Goal: Find specific page/section: Find specific page/section

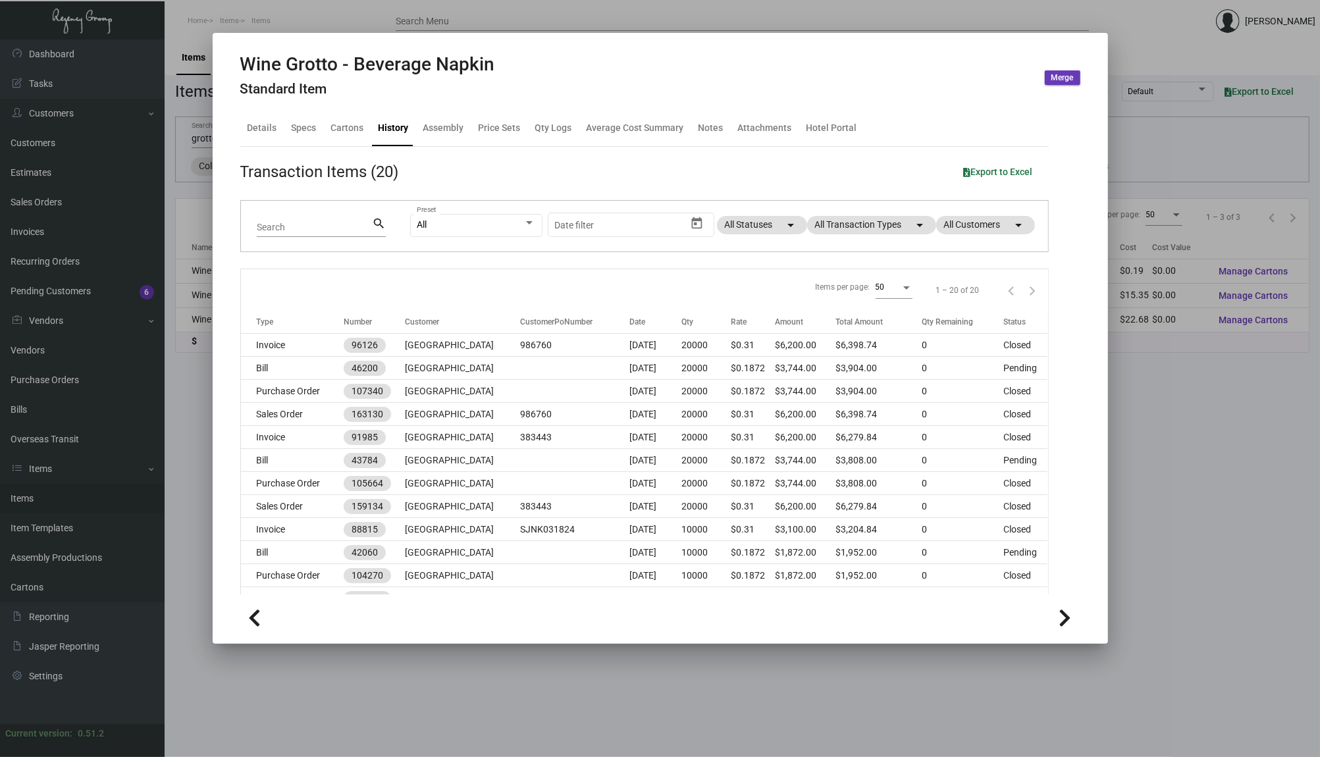
click at [165, 221] on div at bounding box center [660, 378] width 1320 height 757
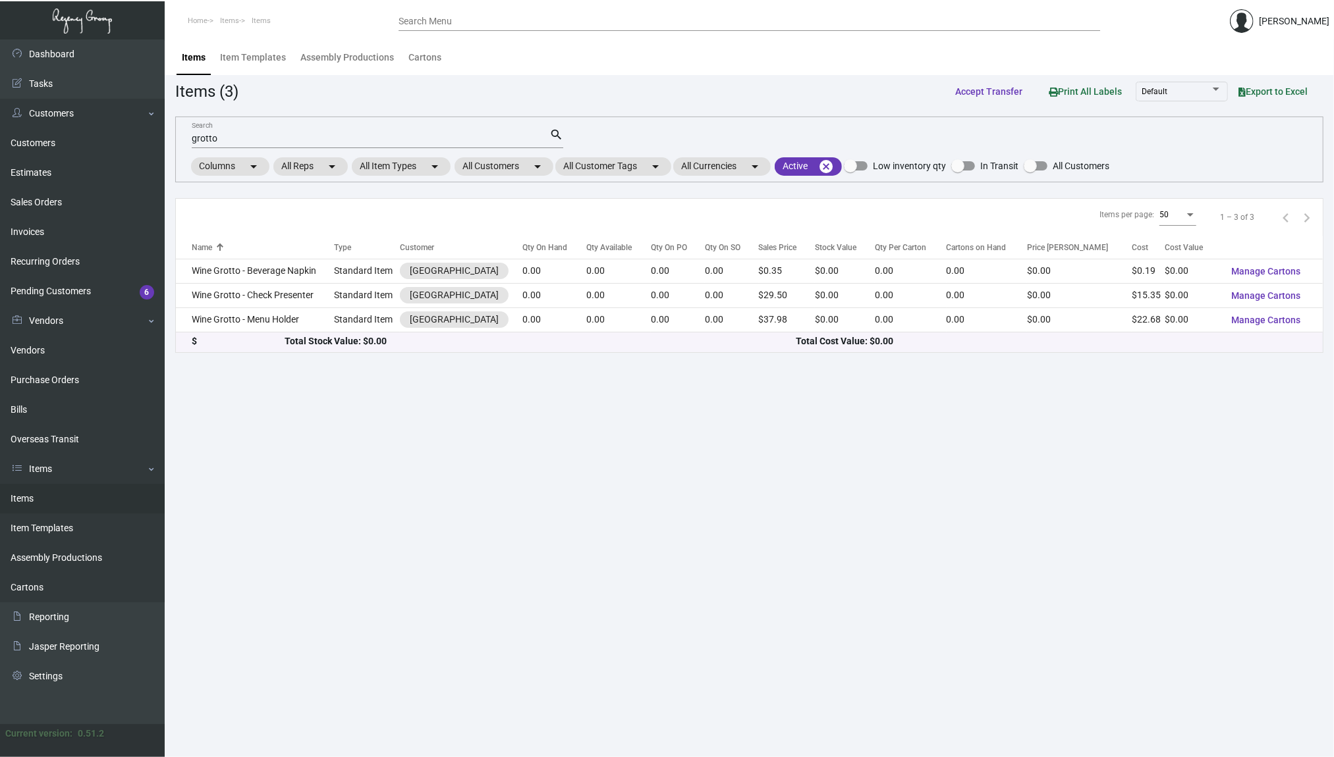
click at [38, 491] on link "Items" at bounding box center [82, 499] width 165 height 30
click at [313, 137] on input "grotto" at bounding box center [371, 139] width 358 height 11
click at [525, 161] on mat-chip "All Customers arrow_drop_down" at bounding box center [503, 166] width 99 height 18
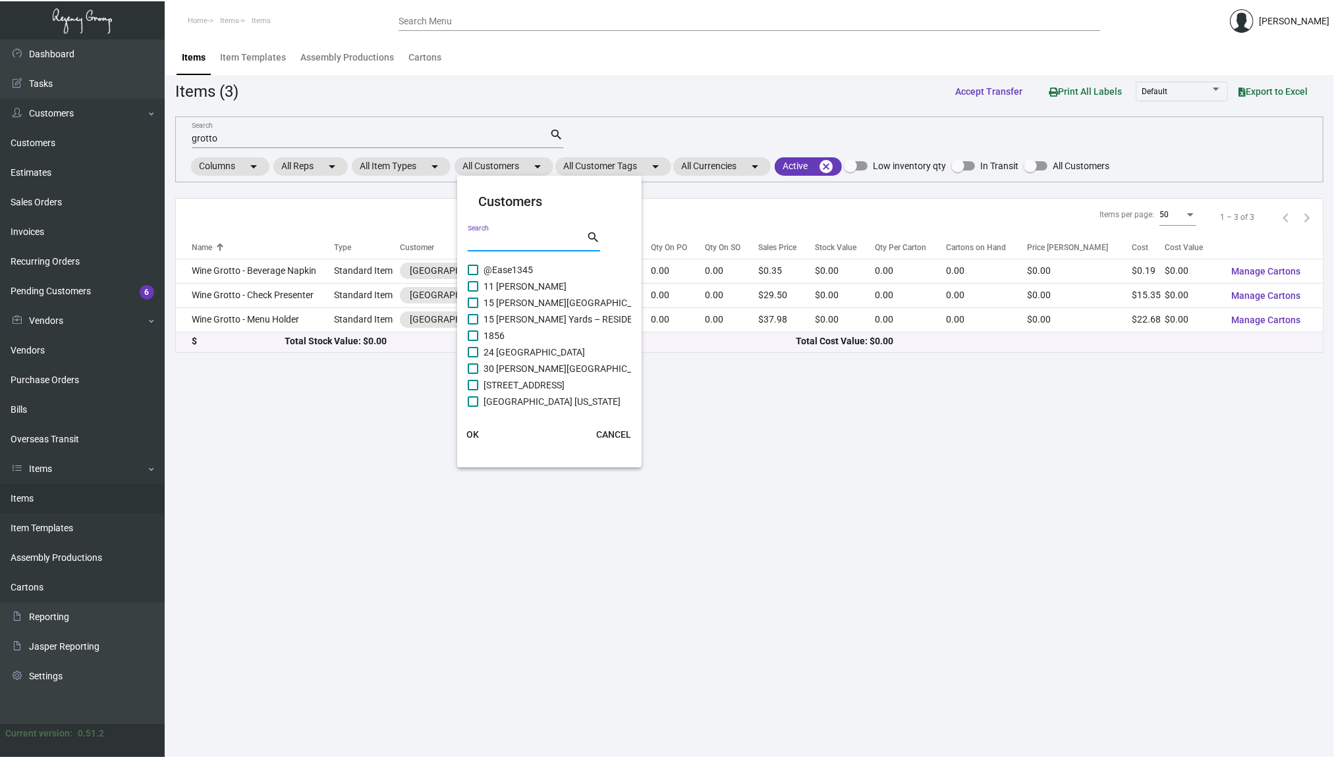
click at [538, 242] on input "Search" at bounding box center [527, 241] width 119 height 11
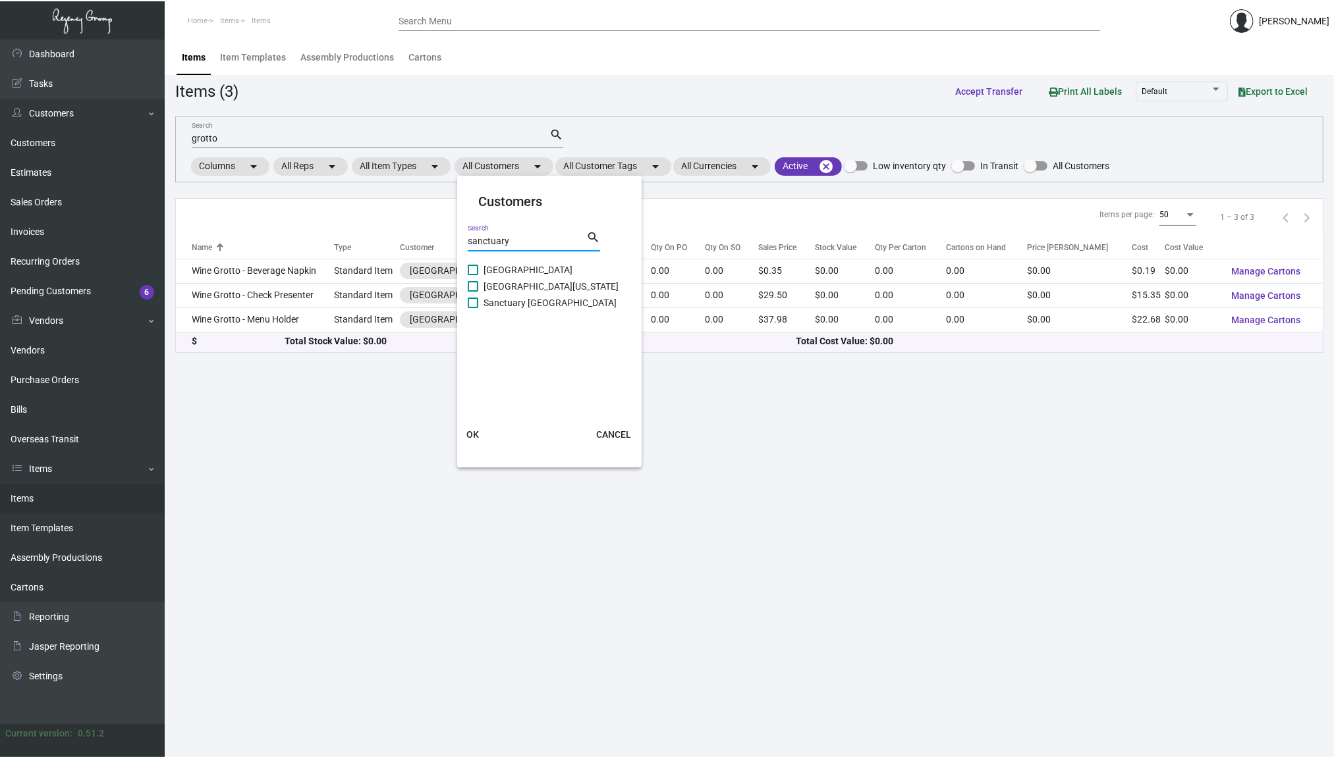
type input "sanctuary"
click at [495, 264] on span "[GEOGRAPHIC_DATA]" at bounding box center [527, 270] width 89 height 16
click at [473, 275] on input "[GEOGRAPHIC_DATA]" at bounding box center [472, 275] width 1 height 1
checkbox input "true"
click at [480, 427] on button "OK" at bounding box center [473, 435] width 42 height 24
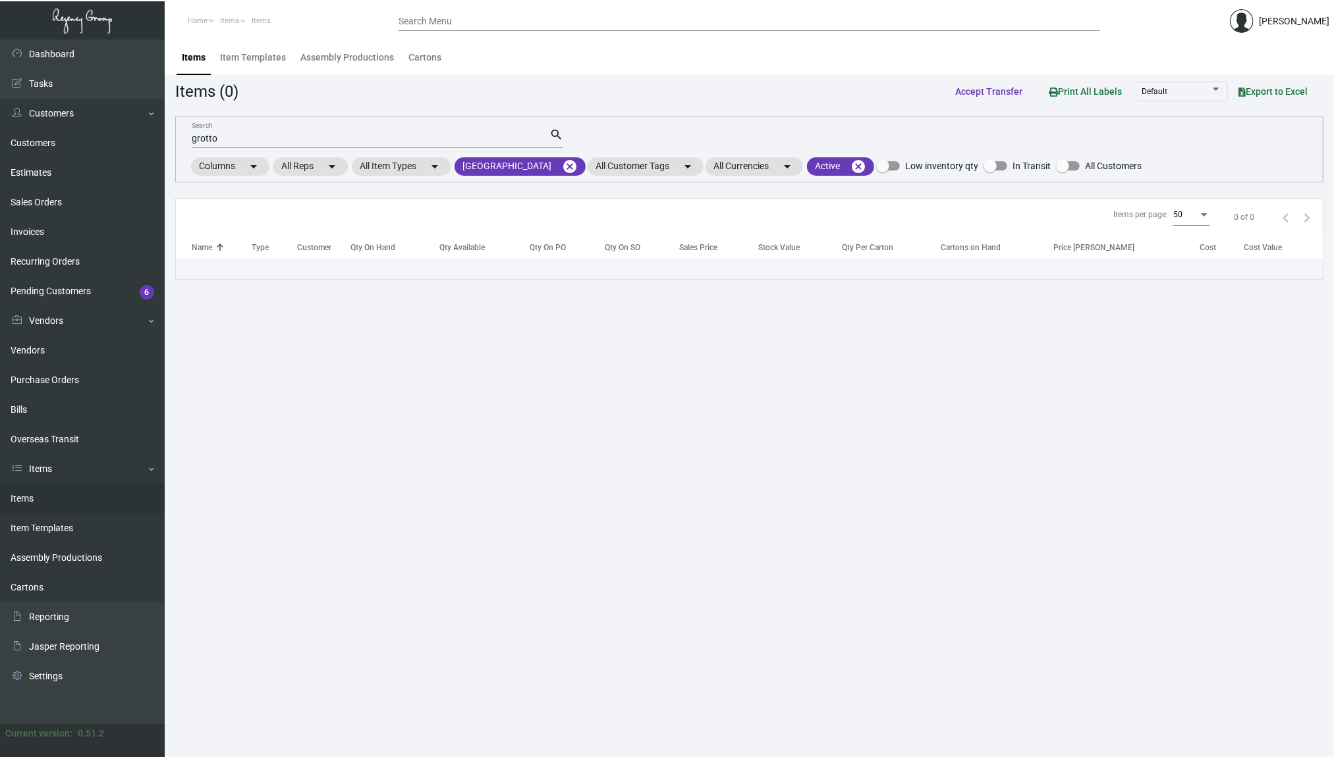
click at [272, 140] on input "grotto" at bounding box center [371, 139] width 358 height 11
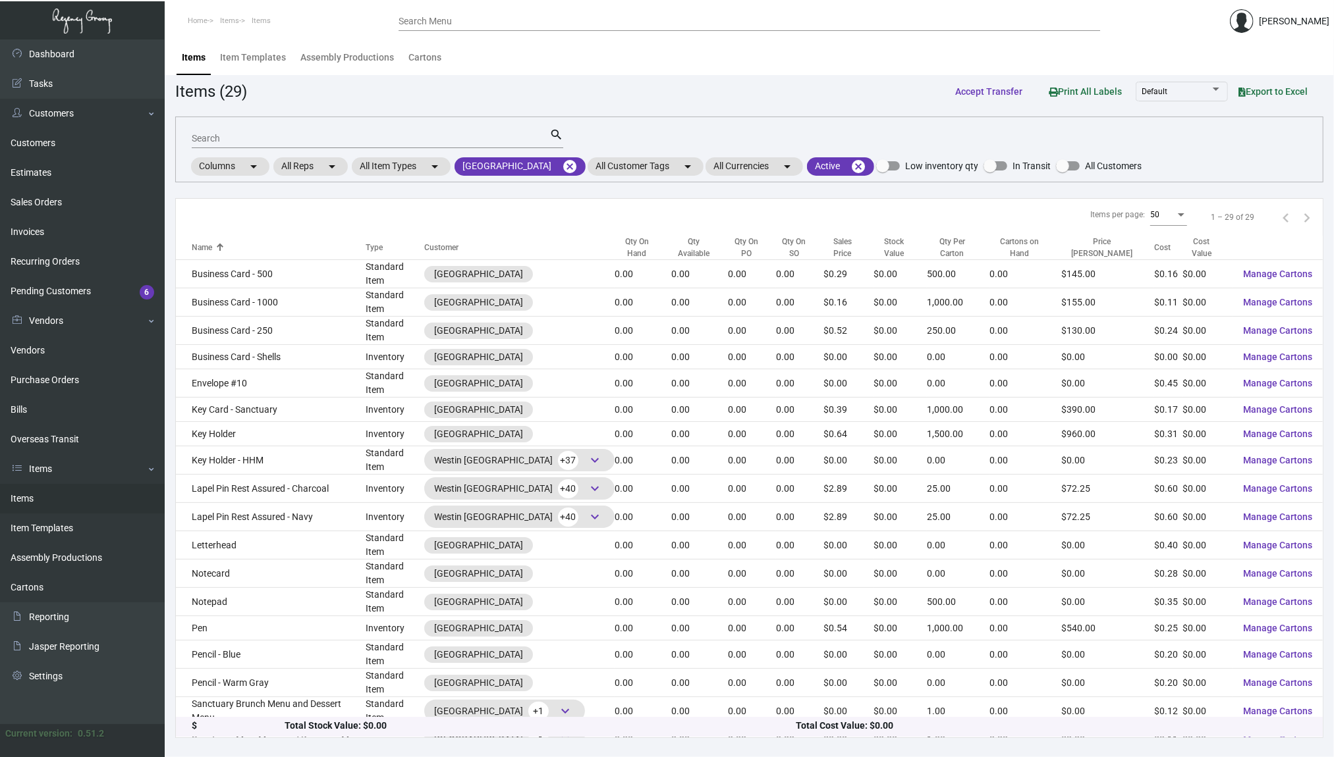
click at [1112, 57] on div "Items Item Templates Assembly Productions Cartons" at bounding box center [749, 58] width 1149 height 36
